Goal: Complete application form: Complete application form

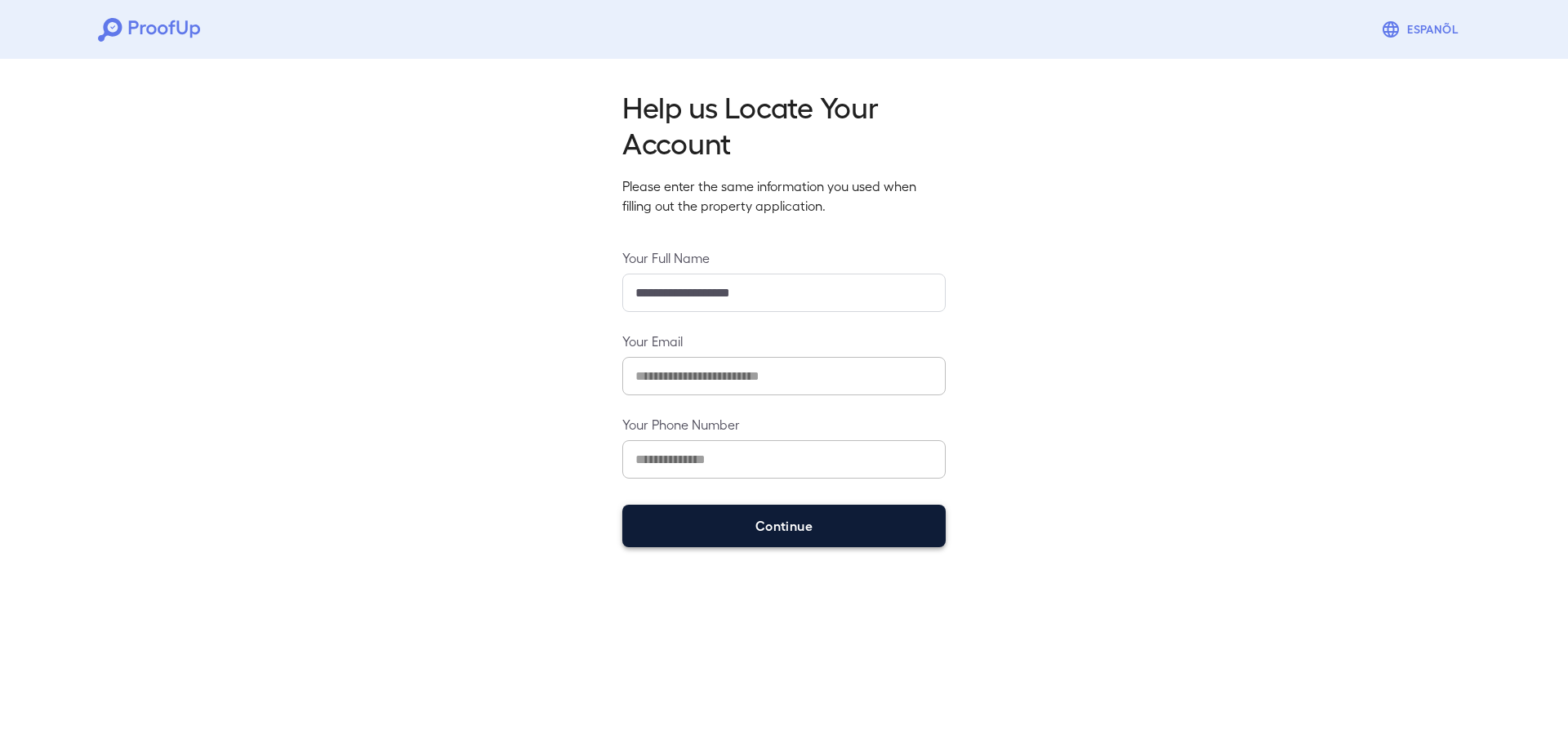
click at [754, 529] on button "Continue" at bounding box center [784, 525] width 323 height 42
click at [731, 522] on button "Continue" at bounding box center [784, 525] width 323 height 42
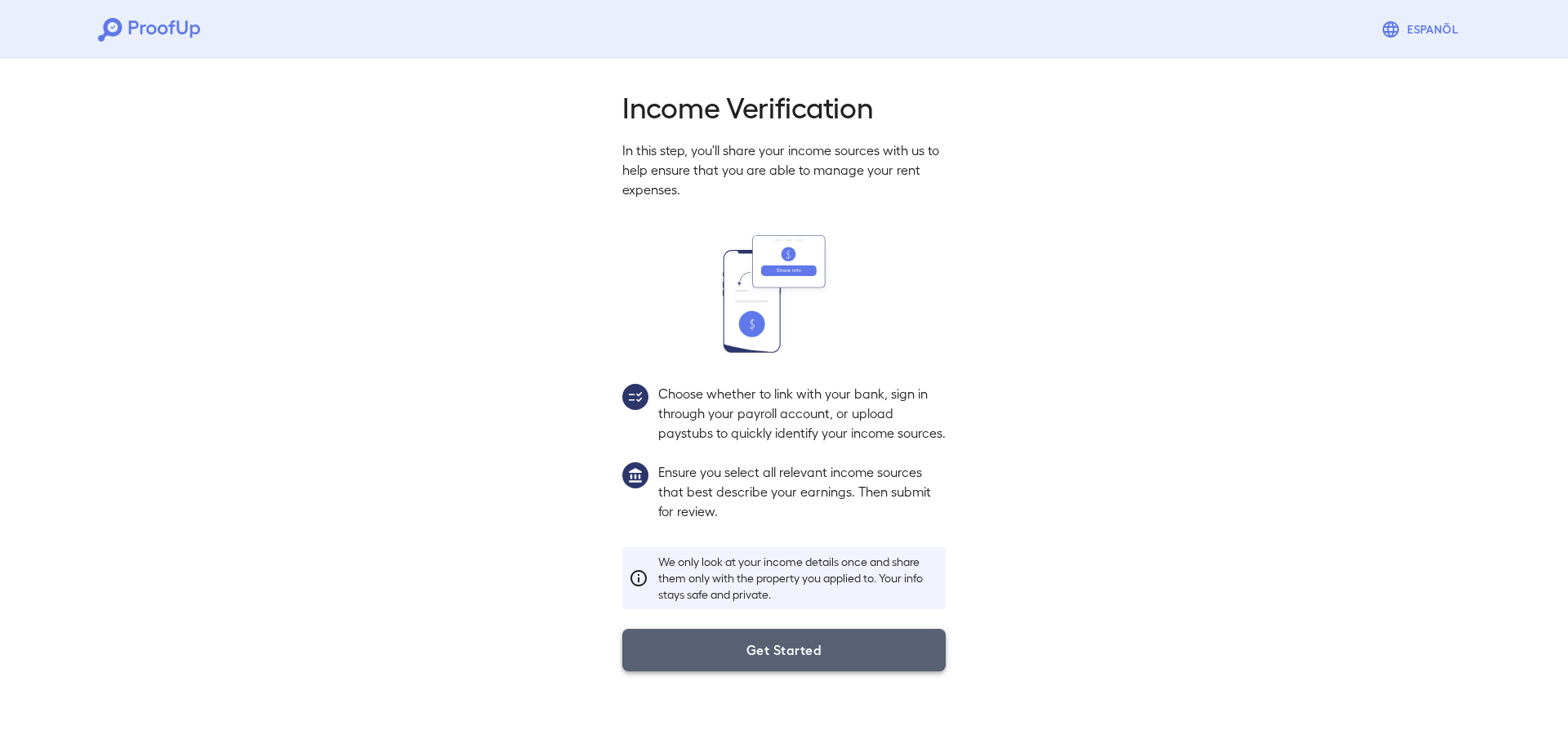
click at [807, 663] on button "Get Started" at bounding box center [784, 650] width 323 height 42
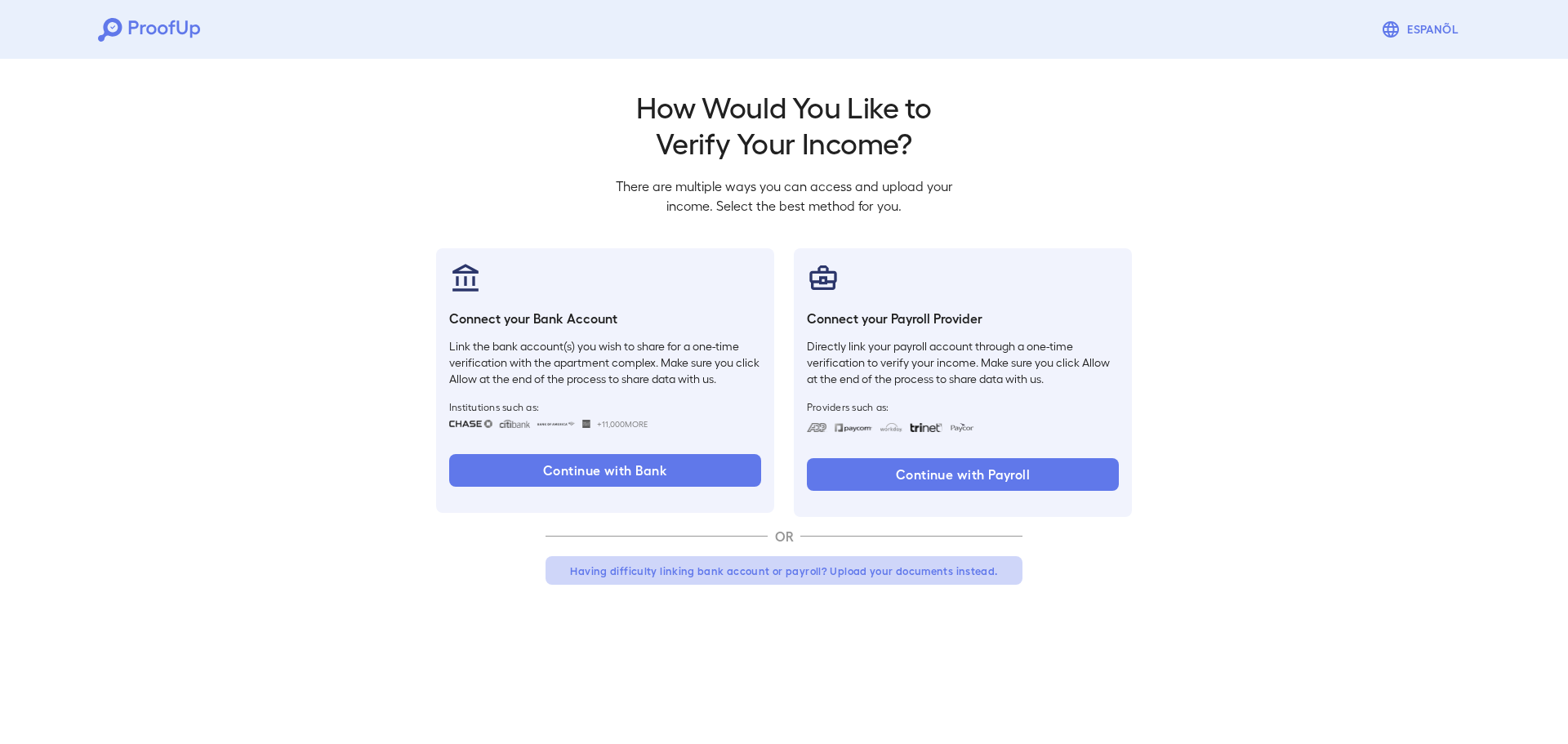
click at [706, 579] on button "Having difficulty linking bank account or payroll? Upload your documents instea…" at bounding box center [784, 571] width 477 height 30
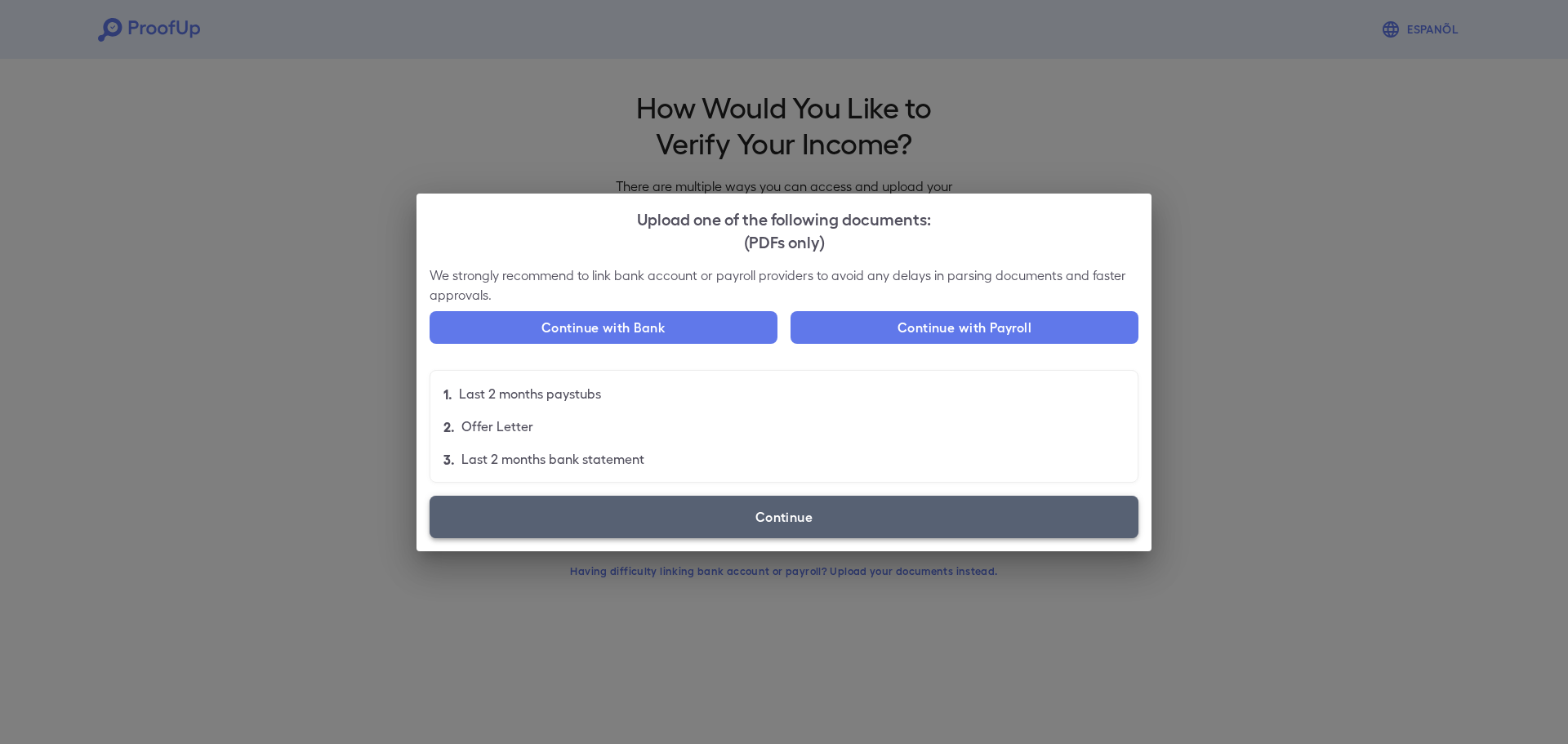
click at [698, 526] on label "Continue" at bounding box center [783, 516] width 709 height 42
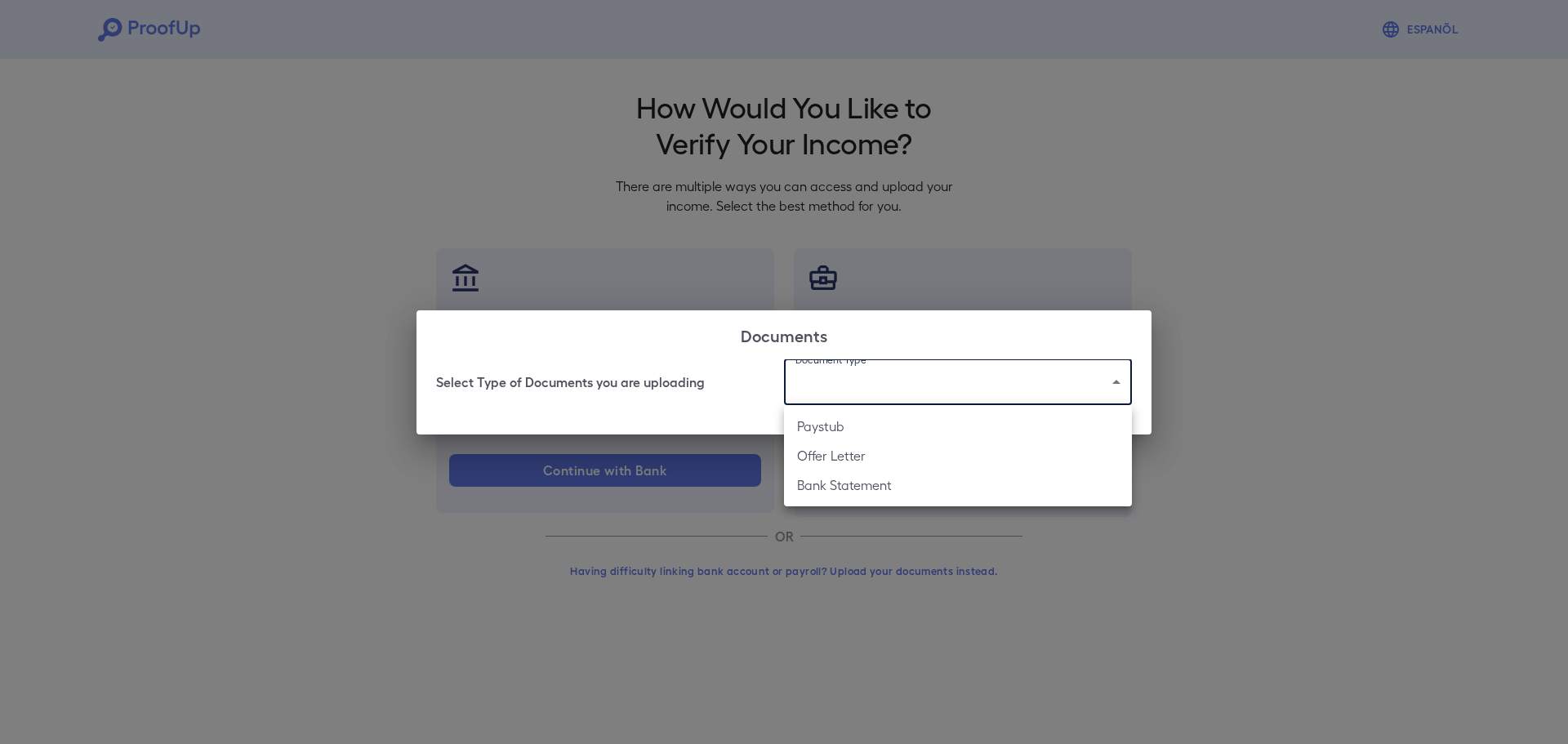
click at [900, 379] on body "Espanõl Go back How Would You Like to Verify Your Income? There are multiple wa…" at bounding box center [784, 312] width 1568 height 624
click at [882, 429] on li "Paystub" at bounding box center [958, 426] width 348 height 30
type input "*******"
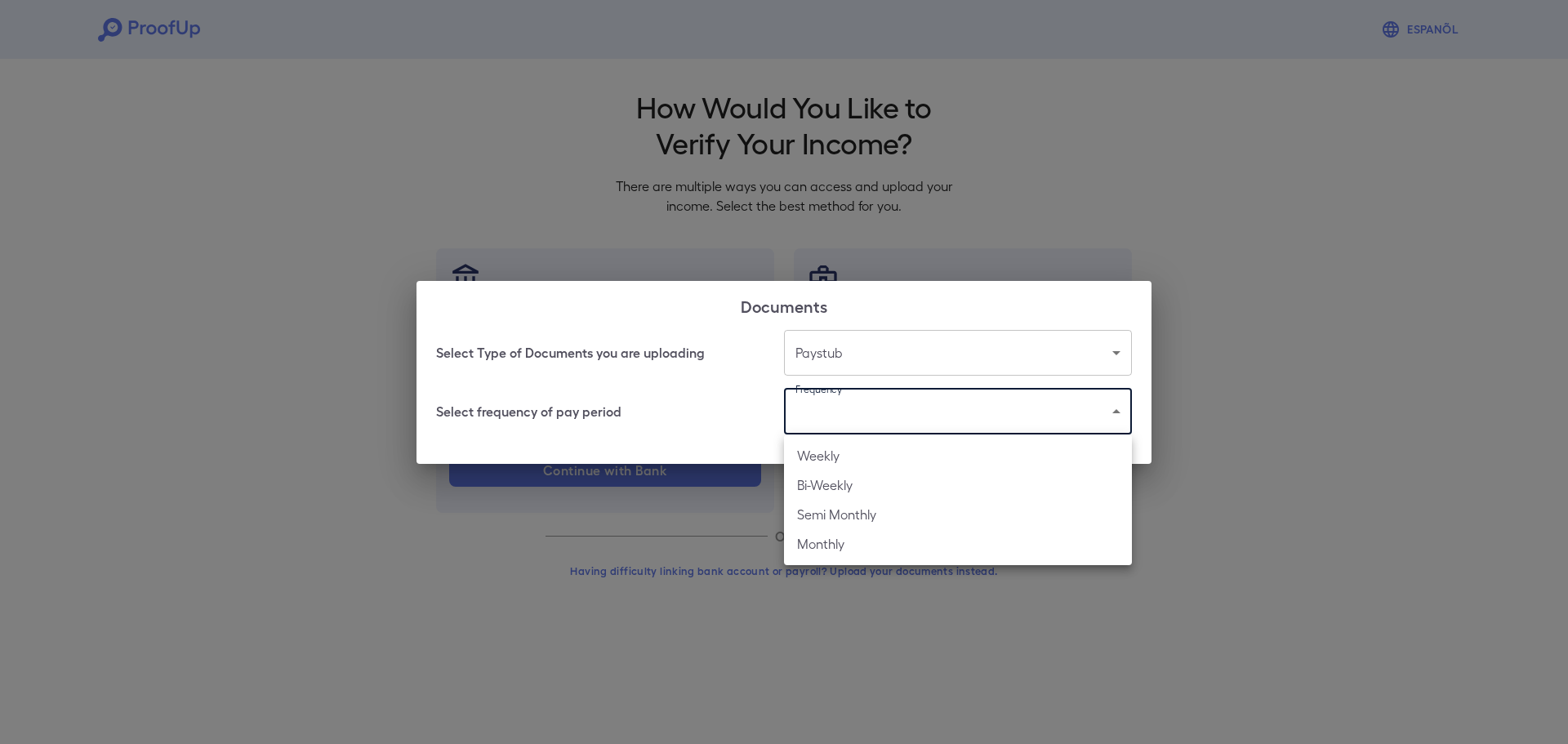
click at [842, 421] on body "Espanõl Go back How Would You Like to Verify Your Income? There are multiple wa…" at bounding box center [784, 312] width 1568 height 624
click at [851, 480] on li "Bi-Weekly" at bounding box center [958, 485] width 348 height 30
type input "*********"
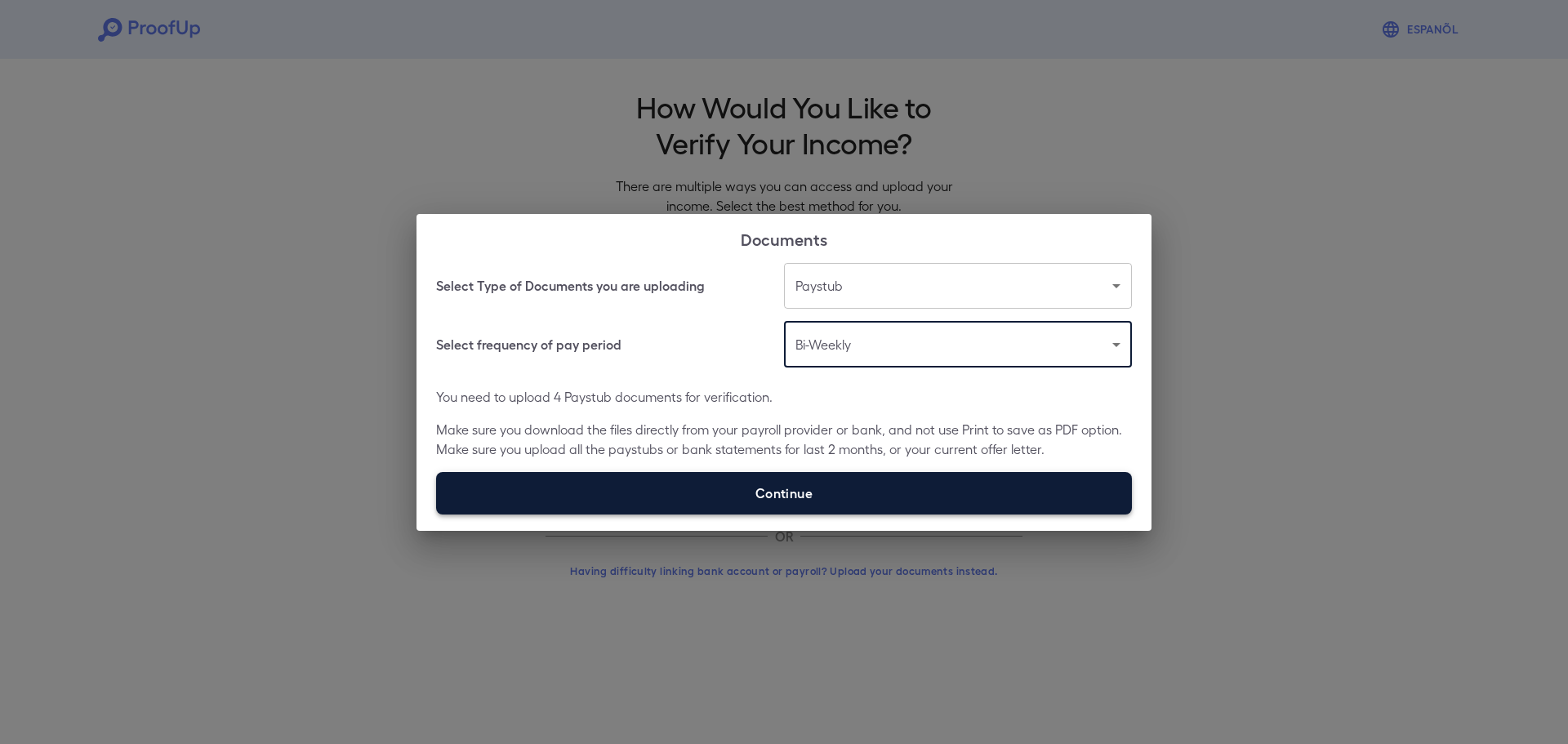
click at [739, 502] on label "Continue" at bounding box center [784, 493] width 696 height 42
click at [437, 514] on input "Continue" at bounding box center [436, 514] width 1 height 1
type input "**********"
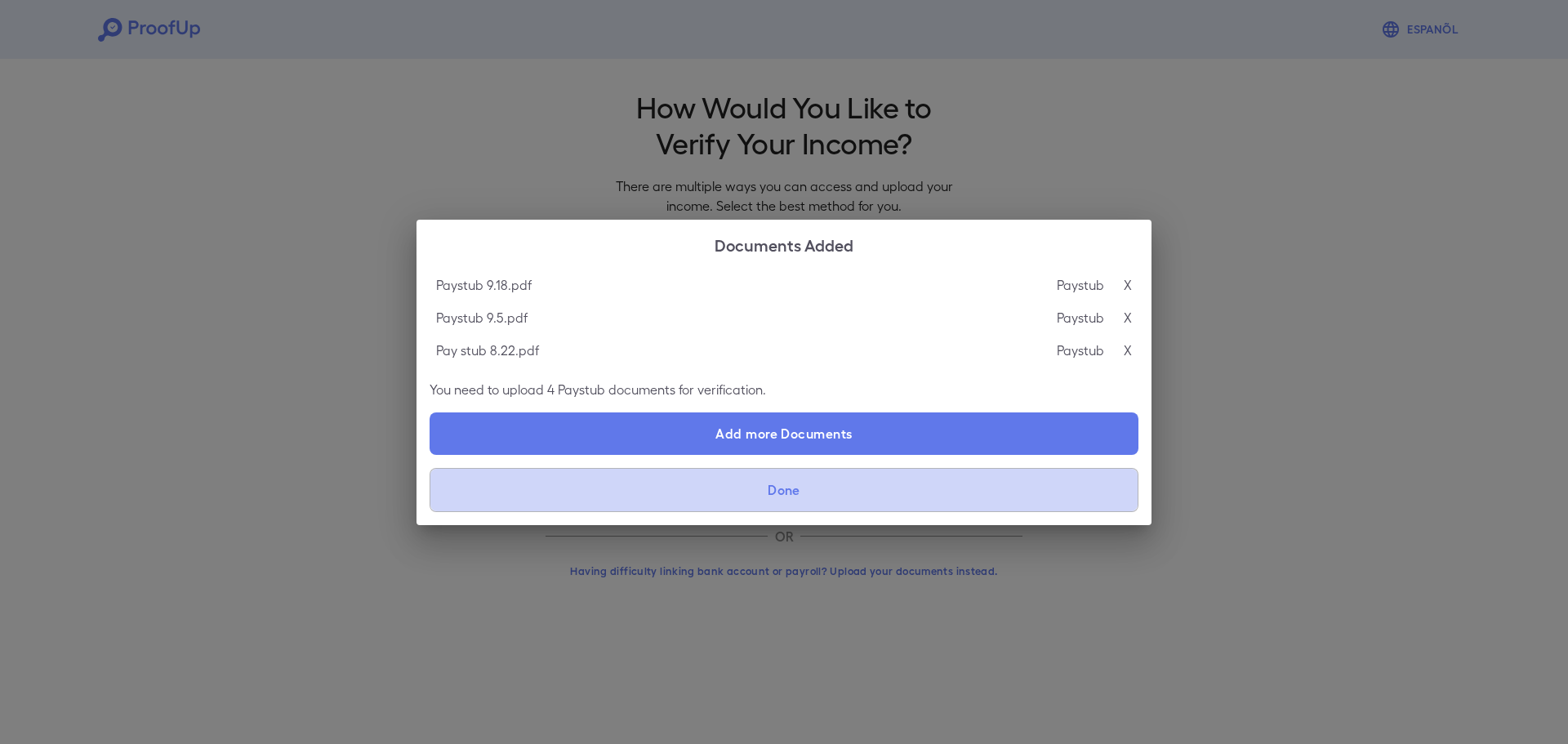
click at [751, 486] on button "Done" at bounding box center [783, 489] width 709 height 44
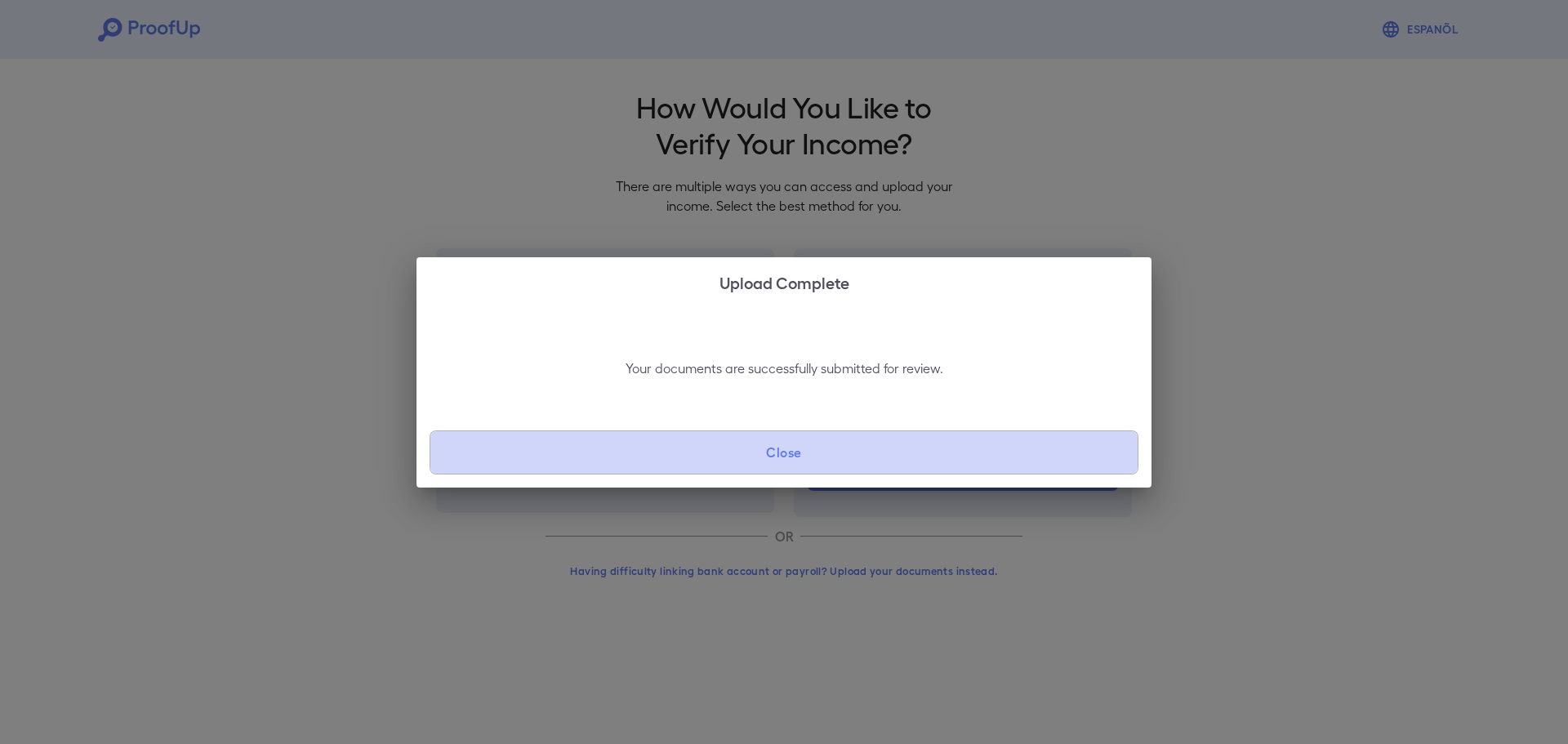
click at [706, 448] on button "Close" at bounding box center [783, 452] width 709 height 44
